Goal: Task Accomplishment & Management: Manage account settings

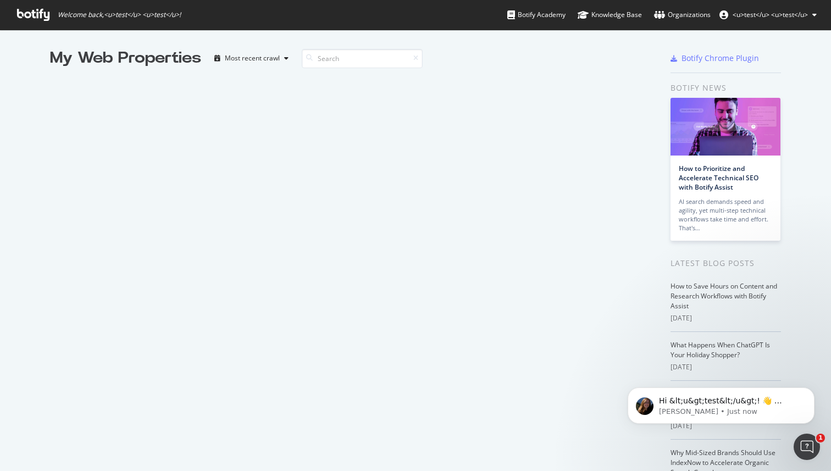
click at [770, 14] on span "<u>test</u> <u>test</u>" at bounding box center [769, 14] width 75 height 9
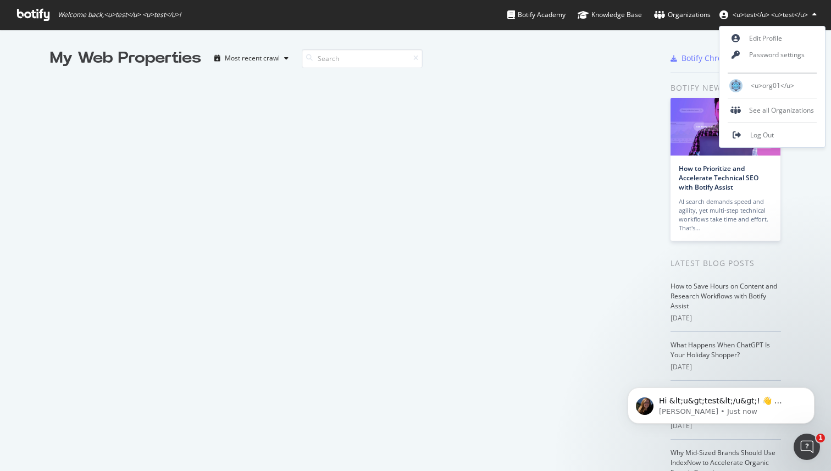
click at [770, 14] on span "<u>test</u> <u>test</u>" at bounding box center [769, 14] width 75 height 9
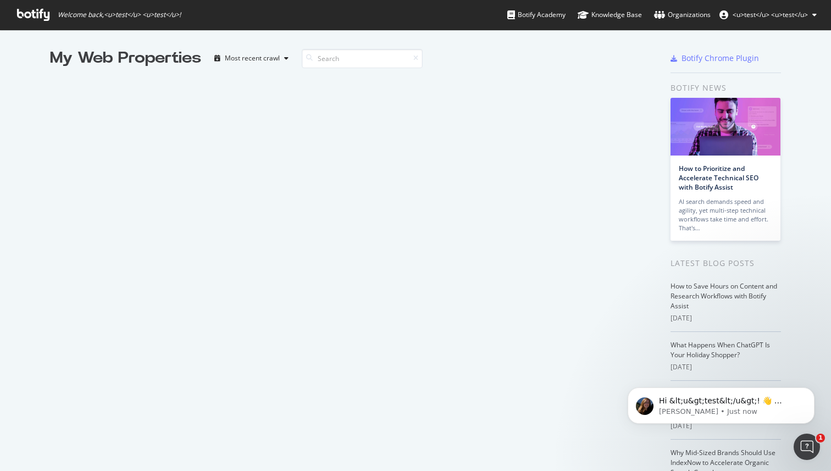
click at [769, 14] on span "<u>test</u> <u>test</u>" at bounding box center [769, 14] width 75 height 9
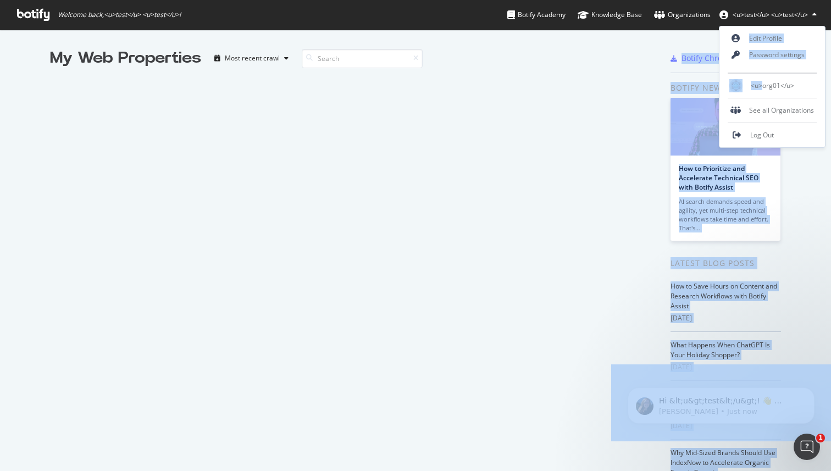
drag, startPoint x: 763, startPoint y: 88, endPoint x: 635, endPoint y: 82, distance: 128.1
click at [635, 82] on body "Welcome back, <u>test</u> <u>test</u> ! Botify Academy Knowledge Base Organizat…" at bounding box center [415, 235] width 831 height 471
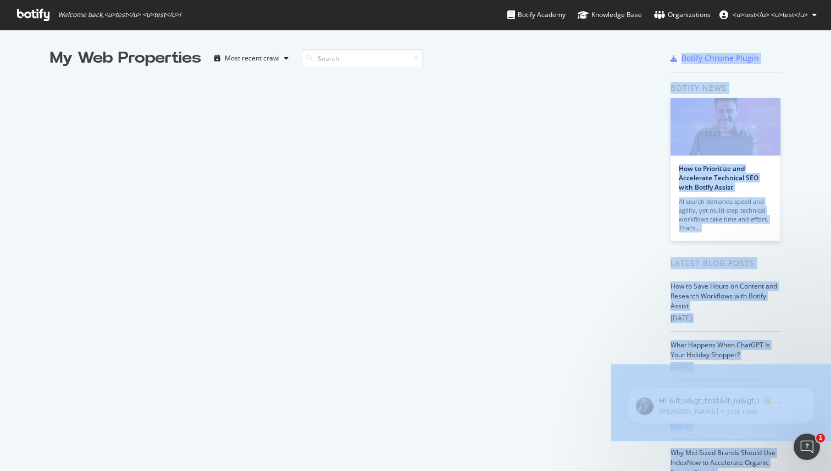
click at [635, 82] on div "My Web Properties Most recent crawl" at bounding box center [353, 288] width 607 height 482
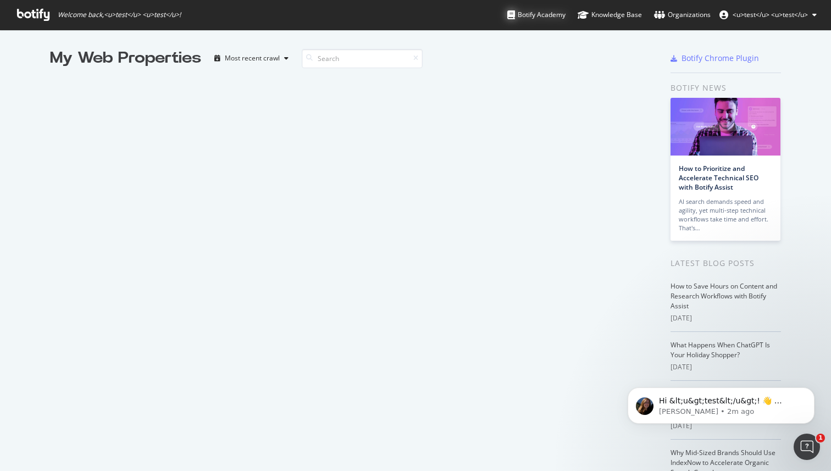
click at [545, 11] on div "Botify Academy" at bounding box center [536, 14] width 58 height 11
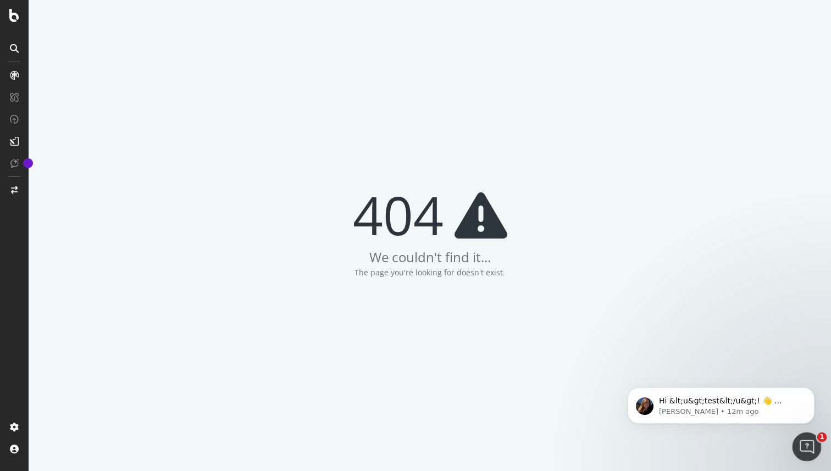
click at [807, 444] on icon "Open Intercom Messenger" at bounding box center [805, 445] width 18 height 18
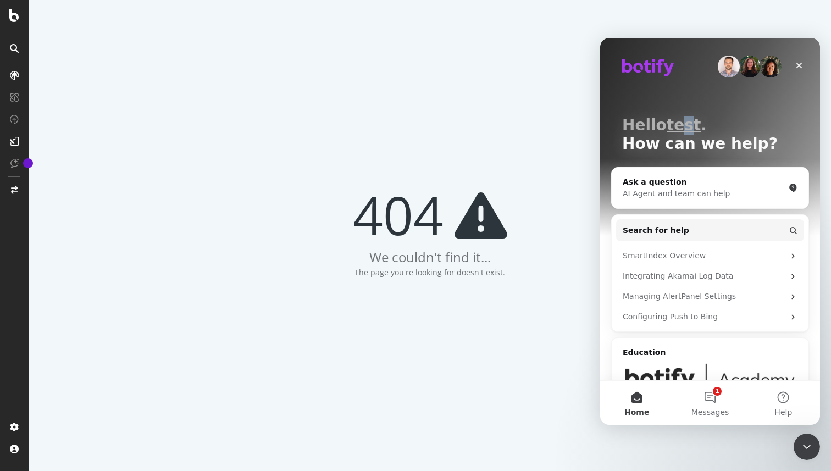
drag, startPoint x: 675, startPoint y: 129, endPoint x: 689, endPoint y: 130, distance: 14.3
click at [688, 130] on p "Hello test ." at bounding box center [710, 125] width 176 height 19
click at [689, 130] on p "Hello test ." at bounding box center [710, 125] width 176 height 19
click at [707, 403] on button "1 Messages" at bounding box center [709, 403] width 73 height 44
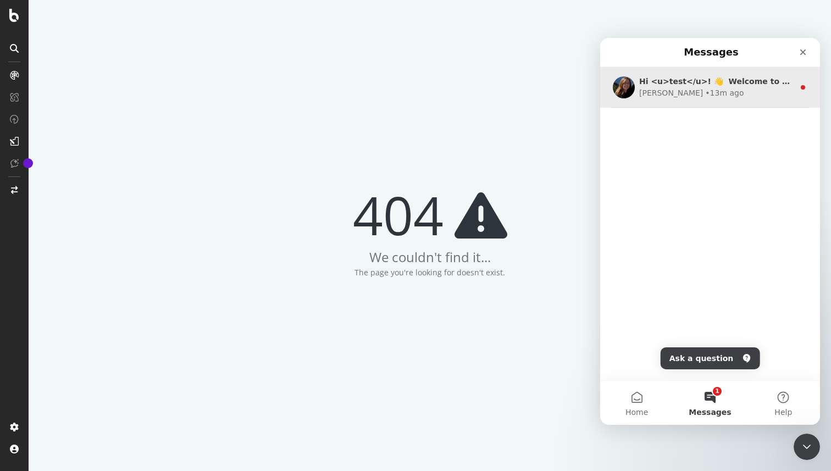
click at [728, 87] on div "Laura • 13m ago" at bounding box center [716, 93] width 155 height 12
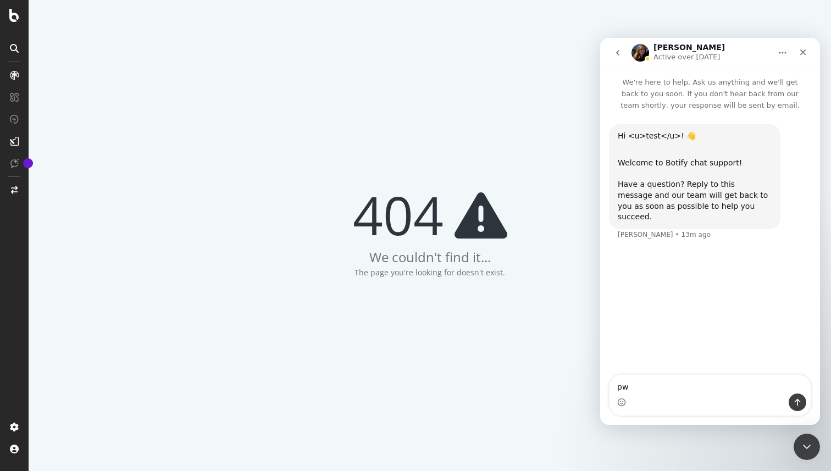
type textarea "p"
type textarea "mad2pwn"
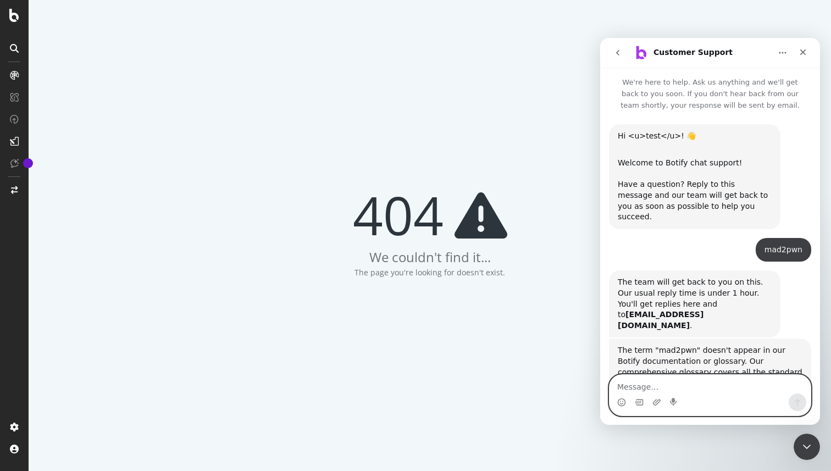
scroll to position [151, 0]
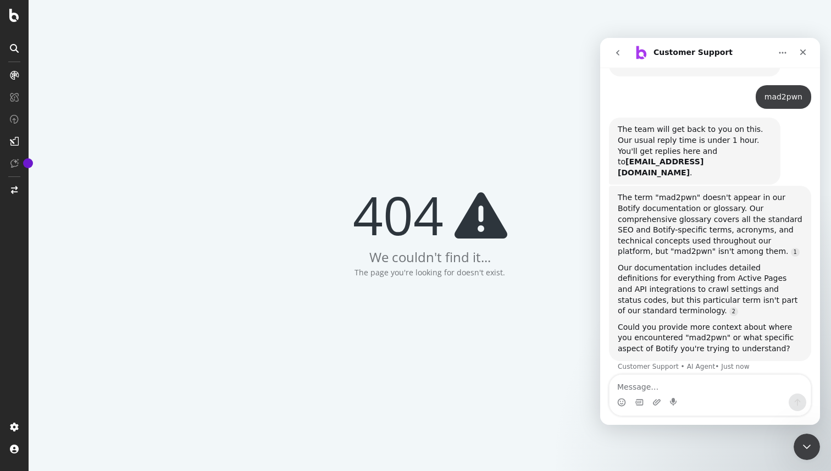
click at [615, 59] on button "go back" at bounding box center [617, 52] width 21 height 21
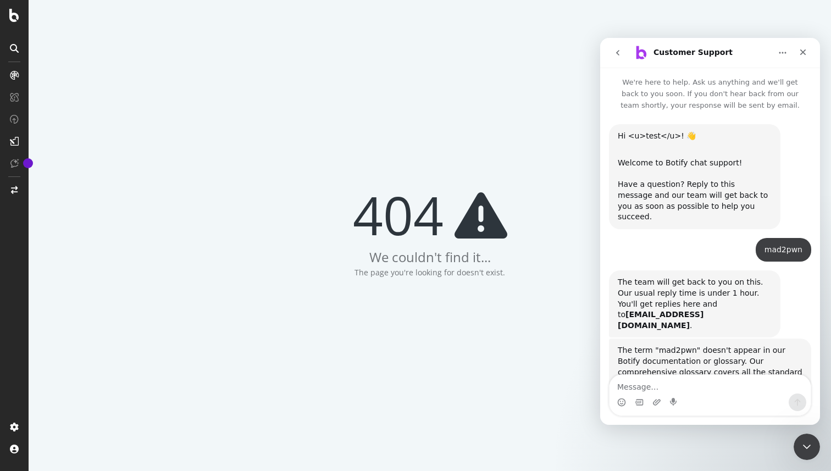
scroll to position [140, 0]
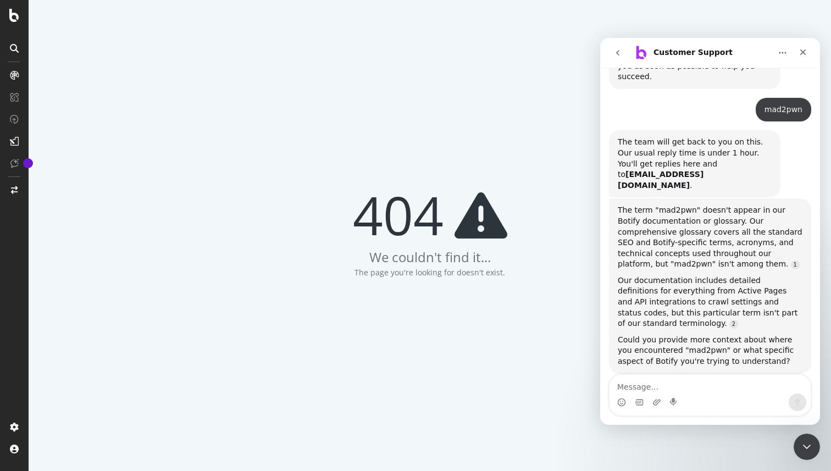
click at [20, 49] on div at bounding box center [14, 49] width 18 height 18
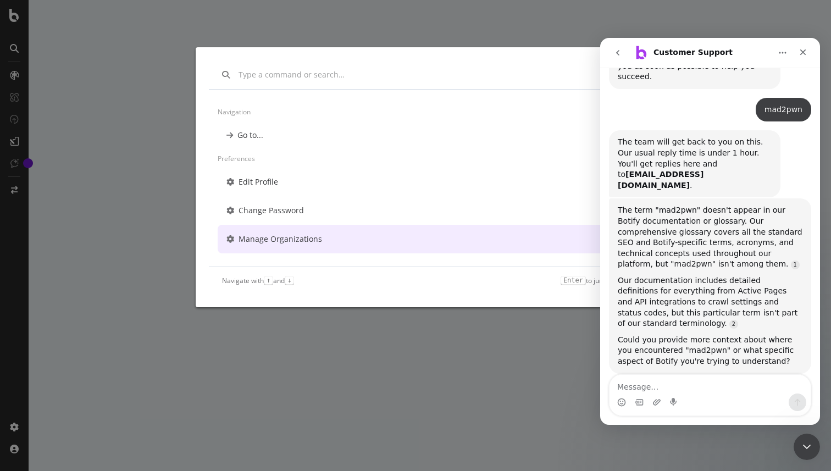
click at [303, 236] on div "Manage Organizations" at bounding box center [280, 239] width 84 height 11
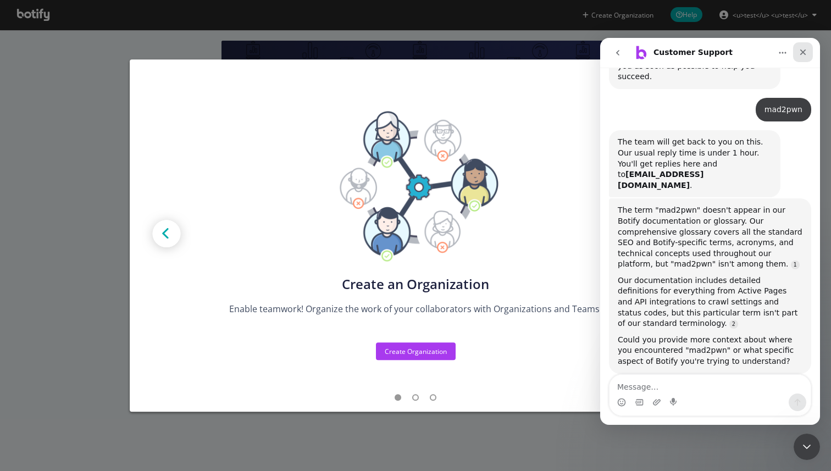
click at [805, 52] on icon "Close" at bounding box center [802, 52] width 9 height 9
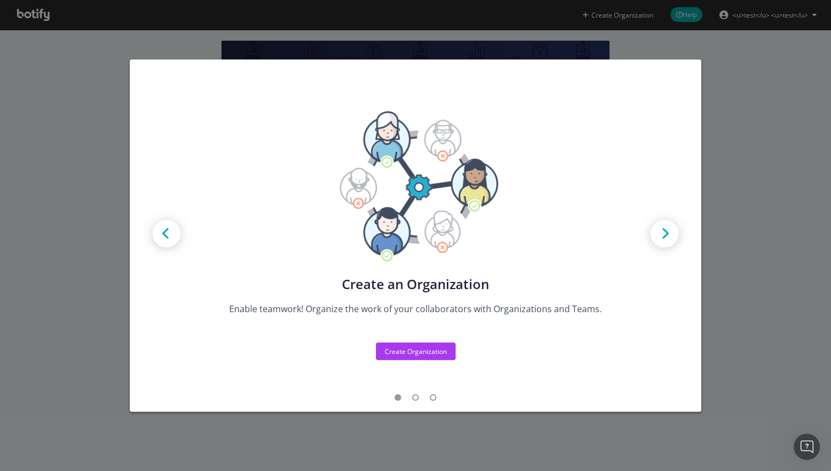
click at [657, 242] on img "modal" at bounding box center [664, 234] width 49 height 49
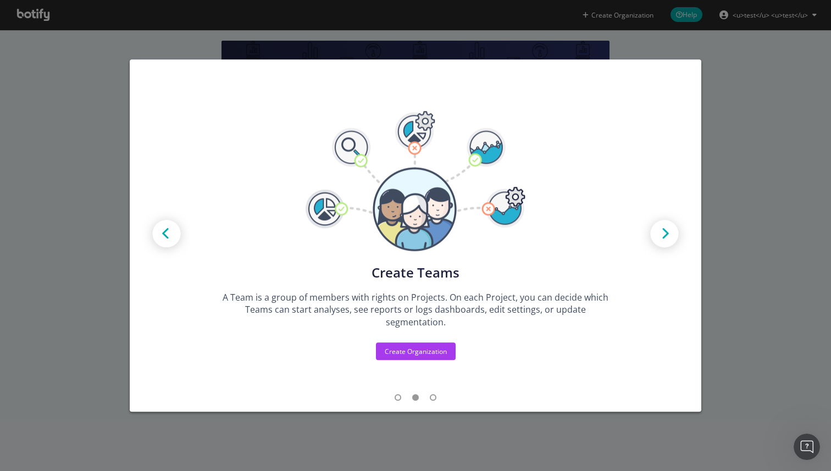
click at [660, 241] on img "modal" at bounding box center [664, 234] width 49 height 49
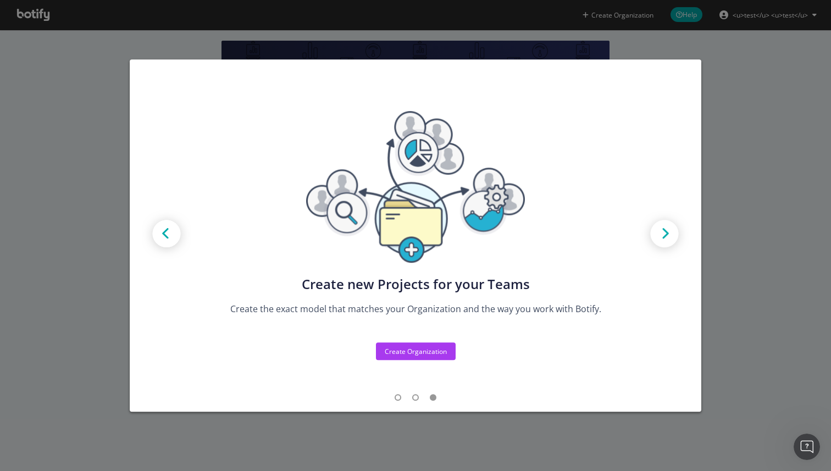
click at [721, 261] on div "Create new Projects for your Teams Create the exact model that matches your Org…" at bounding box center [415, 235] width 831 height 471
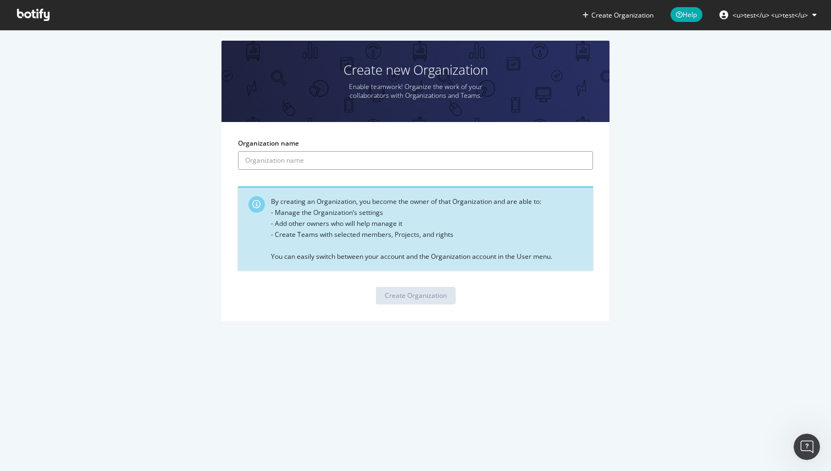
click at [462, 165] on input "Organization name" at bounding box center [415, 160] width 355 height 19
type input "w"
type input "<u>org2</u>"
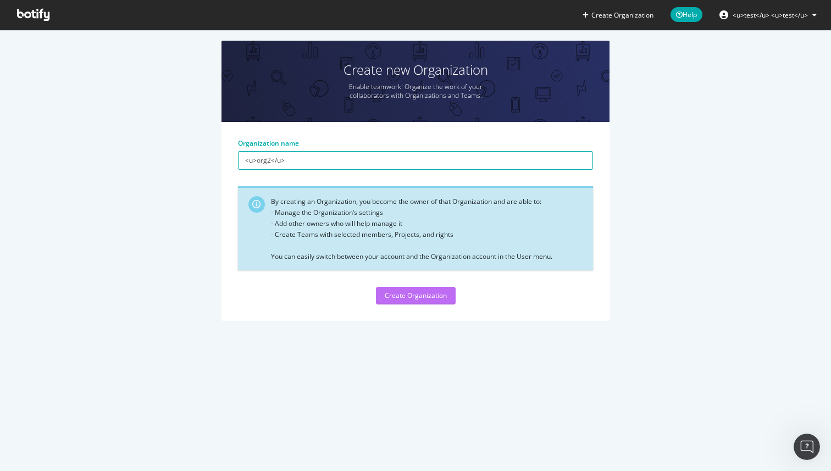
click at [419, 297] on div "Create Organization" at bounding box center [416, 295] width 62 height 9
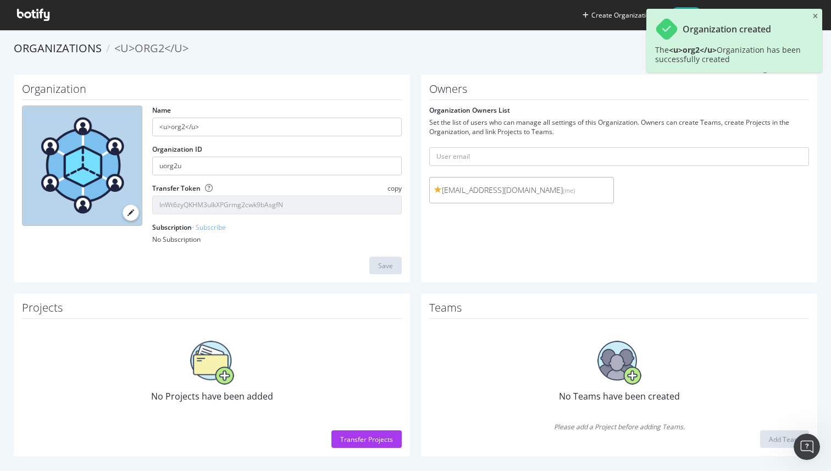
scroll to position [140, 0]
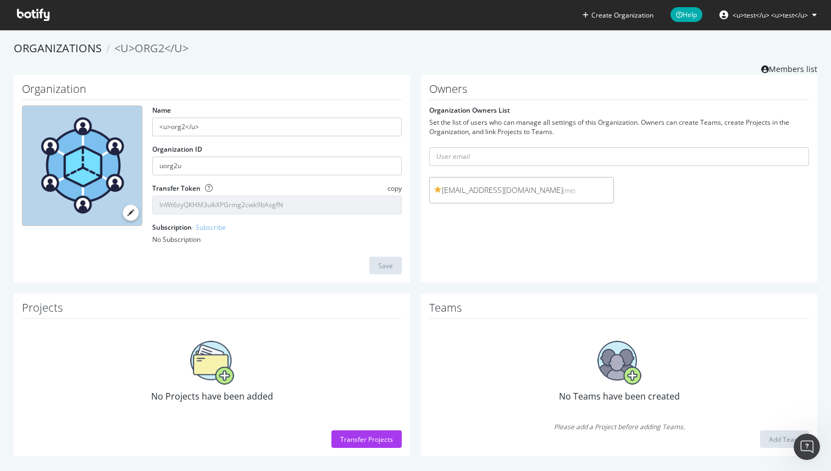
click at [747, 17] on span "<u>test</u> <u>test</u>" at bounding box center [769, 14] width 75 height 9
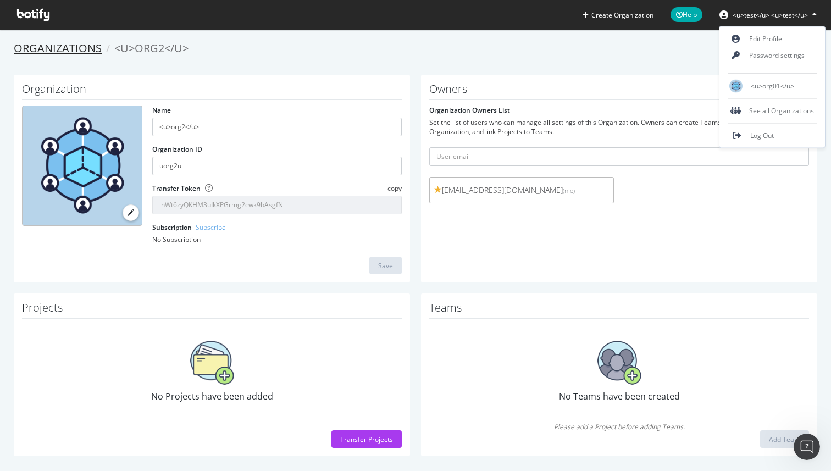
click at [55, 52] on link "Organizations" at bounding box center [58, 48] width 88 height 15
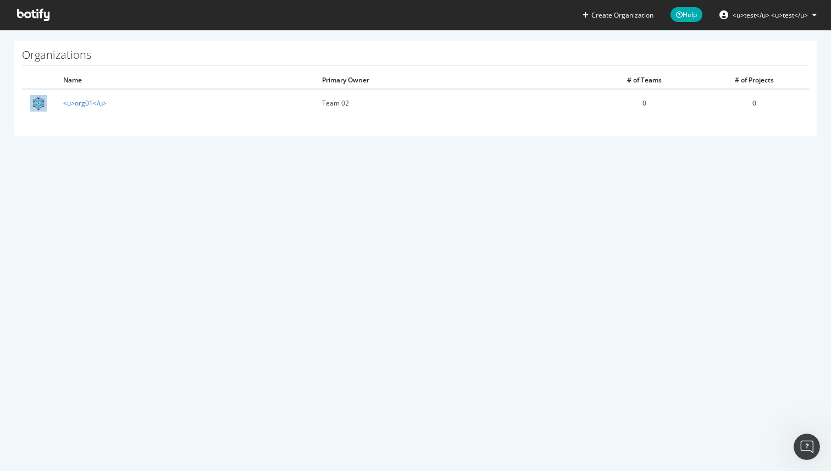
click at [754, 19] on span "<u>test</u> <u>test</u>" at bounding box center [769, 14] width 75 height 9
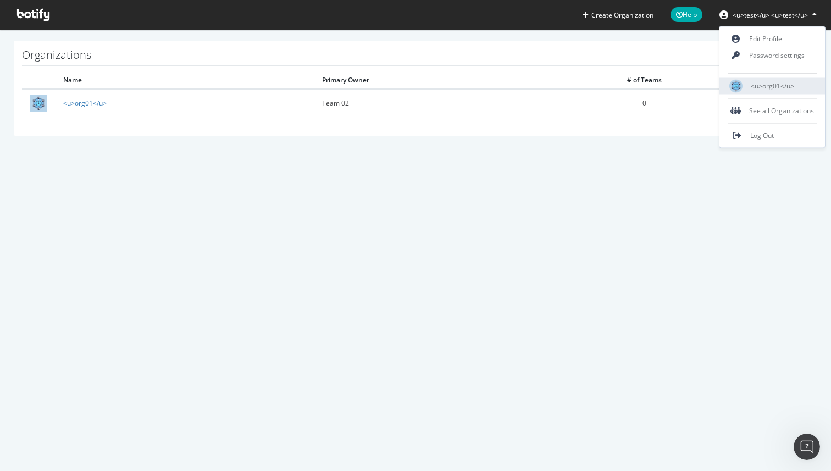
click at [770, 91] on div "<u>org01</u>" at bounding box center [771, 86] width 105 height 16
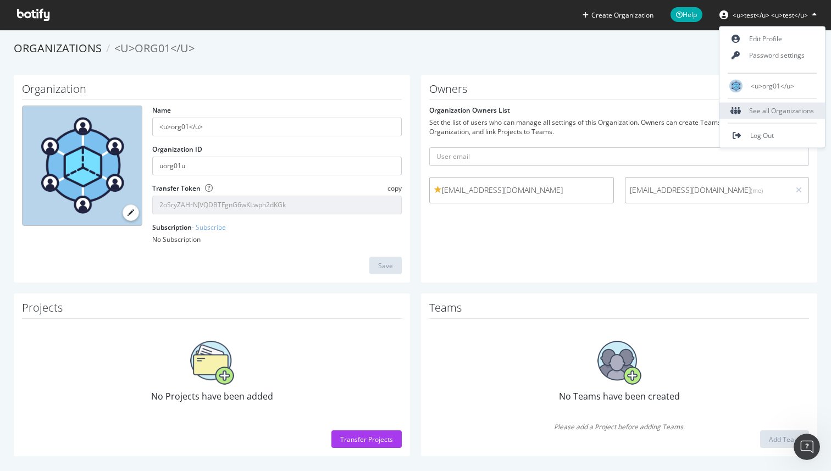
click at [785, 115] on div "See all Organizations" at bounding box center [771, 111] width 105 height 16
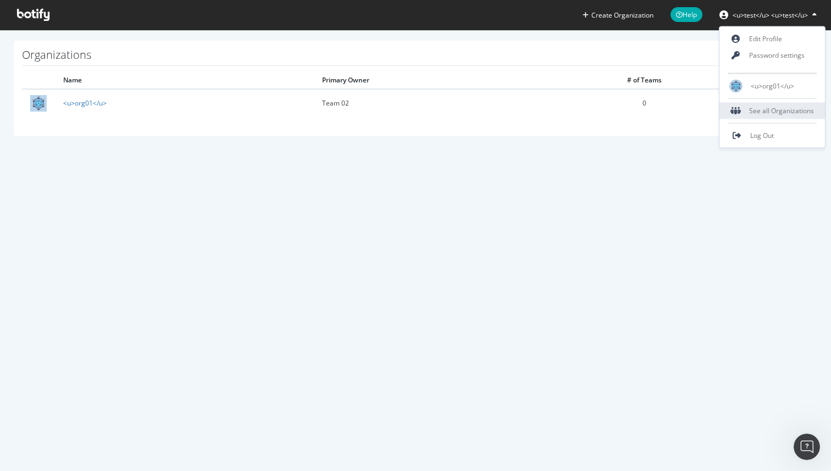
click at [784, 115] on div "See all Organizations" at bounding box center [771, 111] width 105 height 16
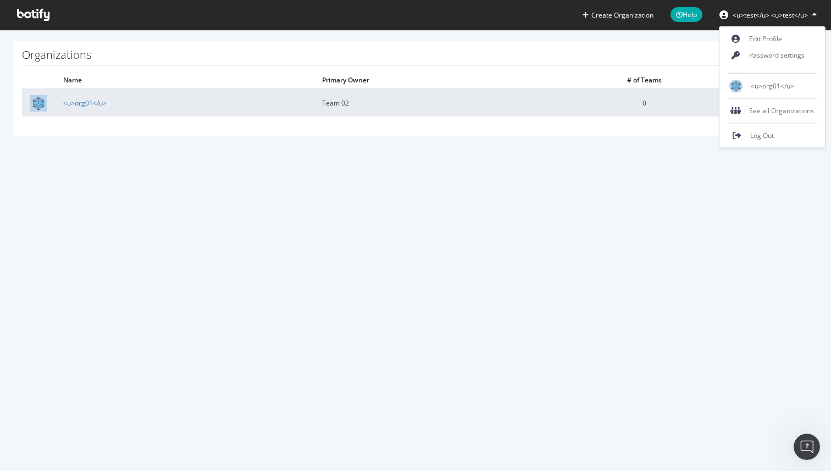
click at [91, 108] on td "<u>org01</u>" at bounding box center [184, 102] width 259 height 27
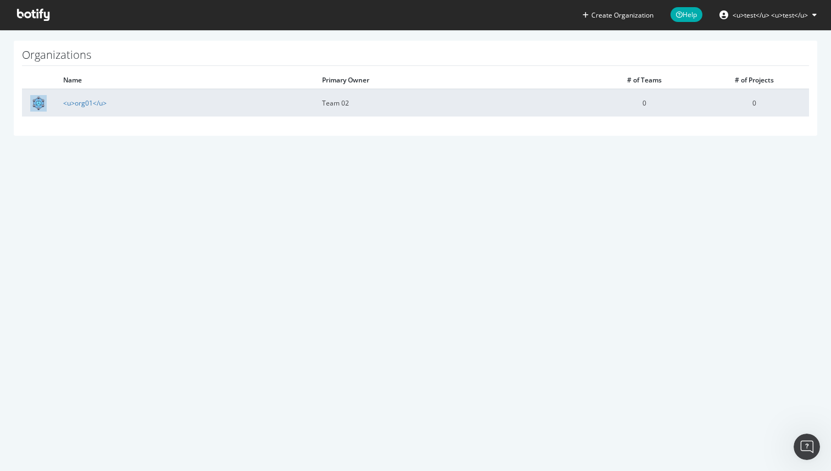
click at [91, 108] on td "<u>org01</u>" at bounding box center [184, 102] width 259 height 27
click at [93, 99] on link "<u>org01</u>" at bounding box center [84, 102] width 43 height 9
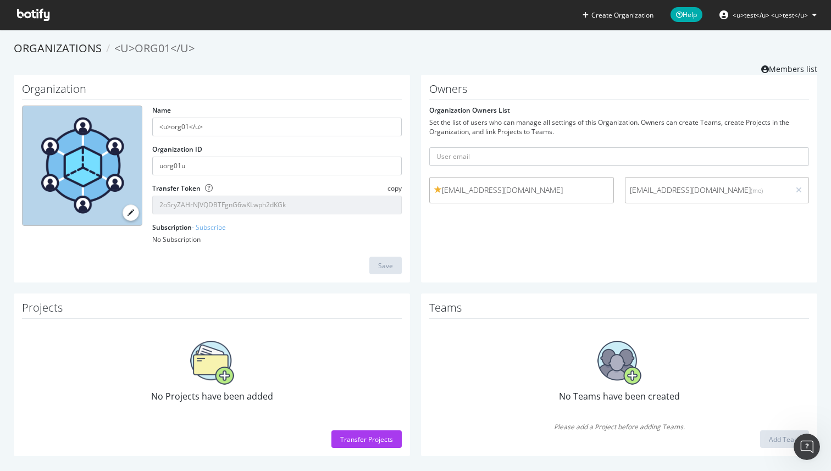
scroll to position [7, 0]
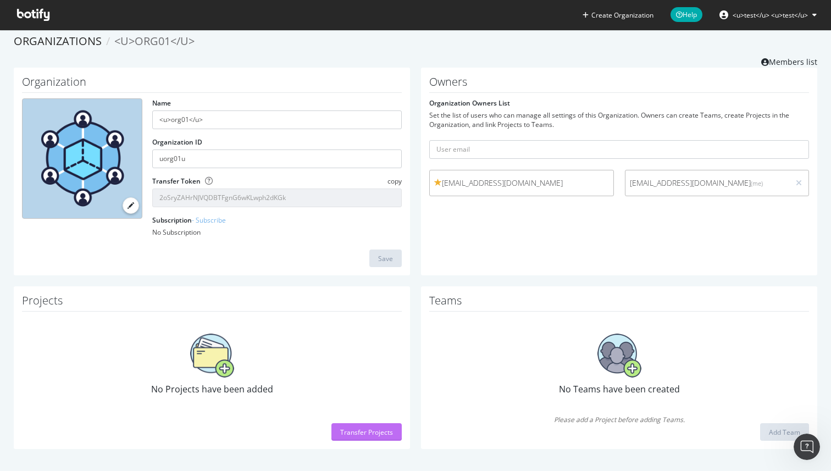
click at [360, 434] on div "Transfer Projects" at bounding box center [366, 431] width 53 height 9
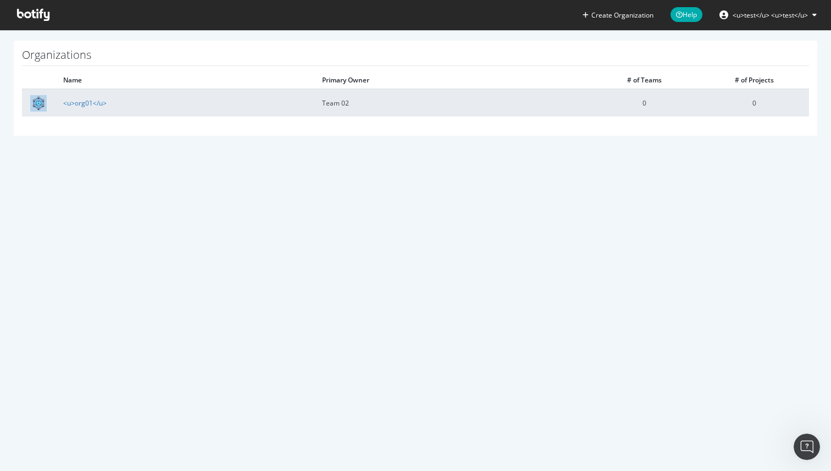
click at [223, 90] on td "<u>org01</u>" at bounding box center [184, 102] width 259 height 27
click at [87, 100] on link "<u>org01</u>" at bounding box center [84, 102] width 43 height 9
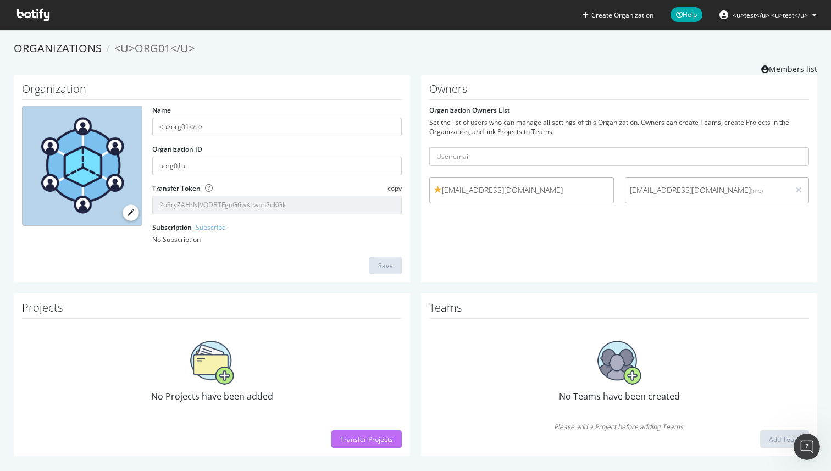
click at [358, 443] on div "Transfer Projects" at bounding box center [366, 439] width 53 height 9
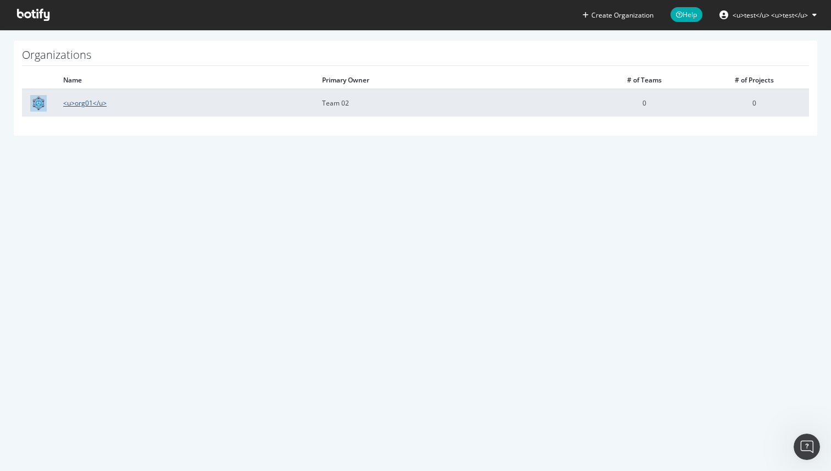
click at [105, 105] on link "<u>org01</u>" at bounding box center [84, 102] width 43 height 9
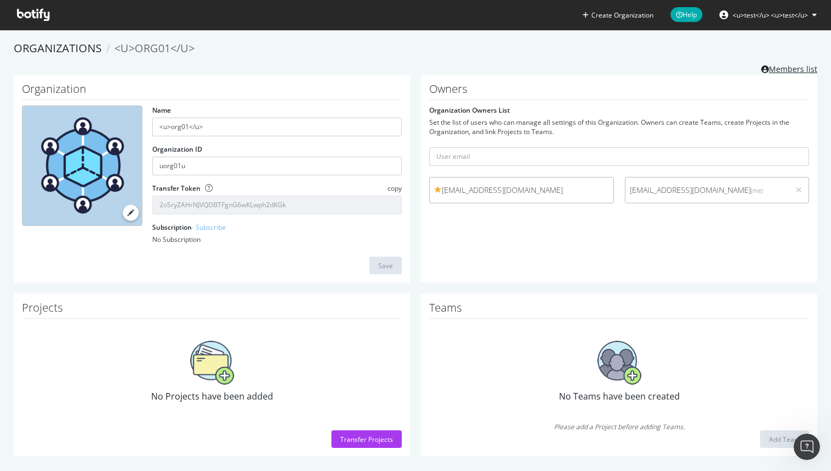
click at [791, 68] on link "Members list" at bounding box center [789, 68] width 56 height 14
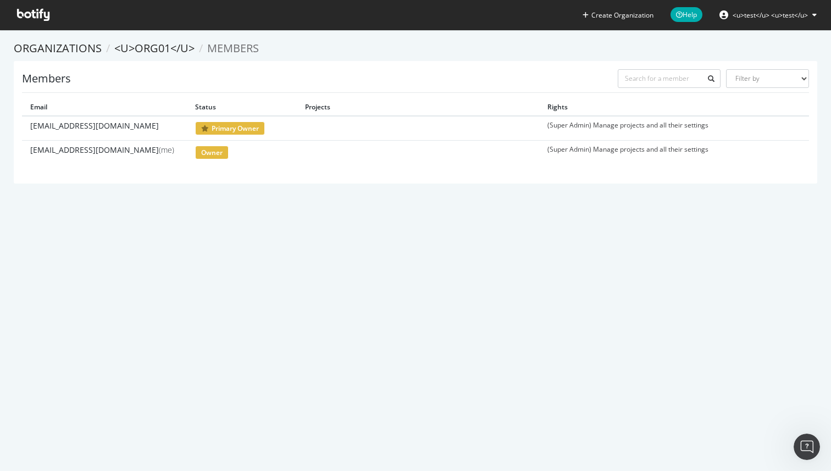
click at [229, 129] on span "primary owner" at bounding box center [230, 128] width 70 height 14
click at [42, 13] on icon at bounding box center [33, 15] width 32 height 12
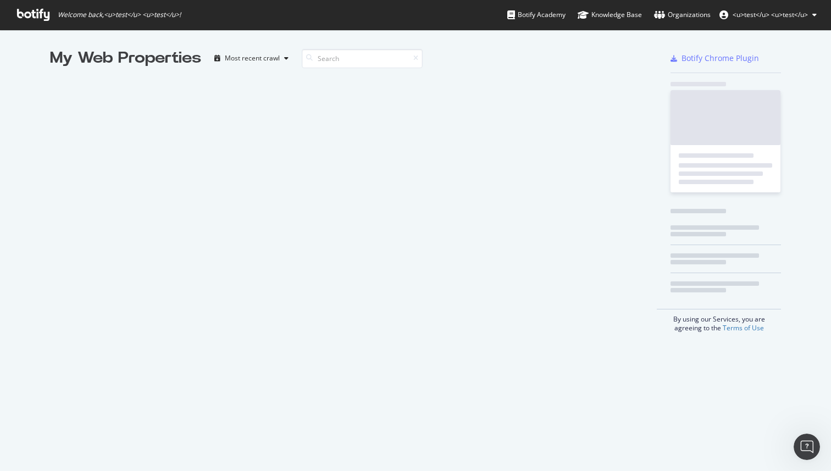
scroll to position [471, 831]
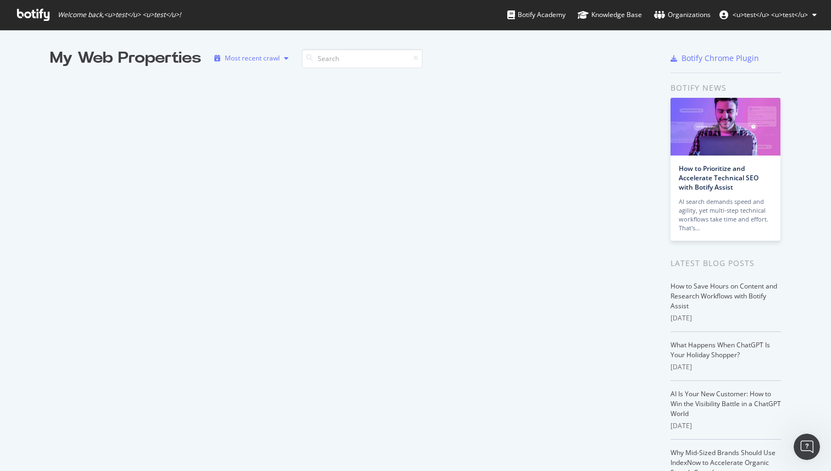
click at [287, 58] on icon "button" at bounding box center [286, 58] width 4 height 7
click at [540, 90] on div "My Web Properties Most recent crawl" at bounding box center [353, 288] width 607 height 482
click at [537, 16] on div "Botify Academy" at bounding box center [536, 14] width 58 height 11
